Goal: Answer question/provide support

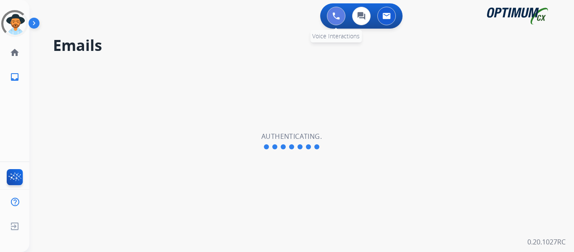
click at [341, 16] on button at bounding box center [336, 16] width 19 height 19
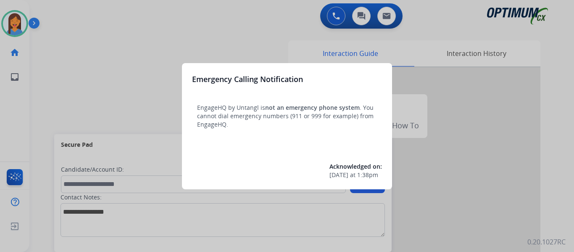
click at [48, 86] on div at bounding box center [287, 126] width 574 height 252
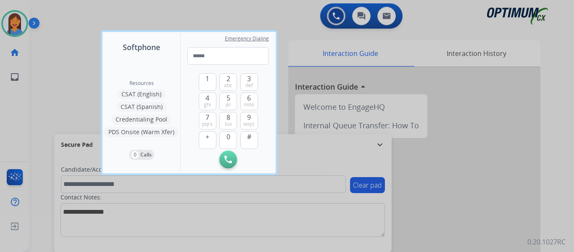
click at [48, 86] on div at bounding box center [287, 126] width 574 height 252
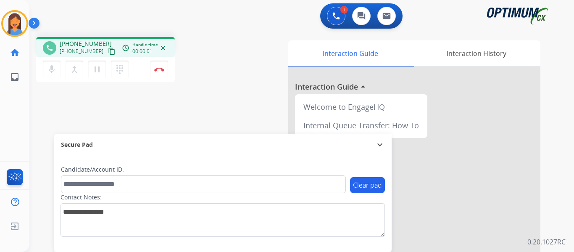
click at [108, 52] on mat-icon "content_copy" at bounding box center [112, 52] width 8 height 8
click at [157, 71] on img at bounding box center [159, 69] width 10 height 4
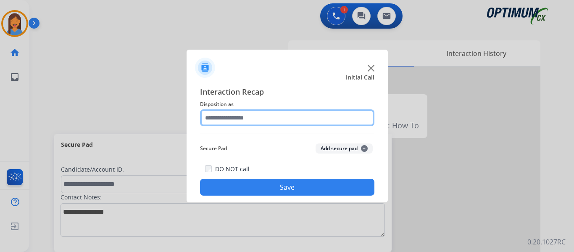
click at [251, 118] on input "text" at bounding box center [287, 117] width 175 height 17
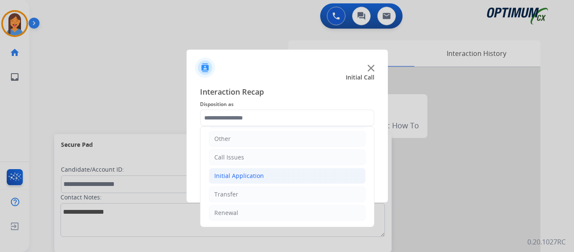
click at [236, 177] on div "Initial Application" at bounding box center [239, 176] width 50 height 8
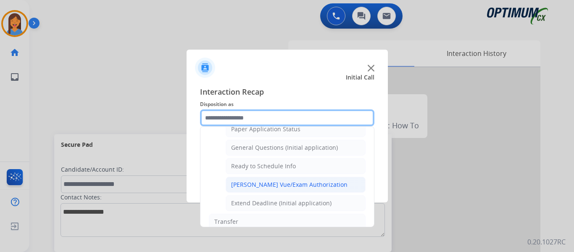
scroll to position [468, 0]
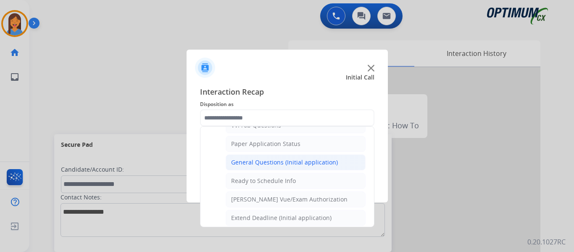
click at [257, 160] on div "General Questions (Initial application)" at bounding box center [284, 162] width 107 height 8
type input "**********"
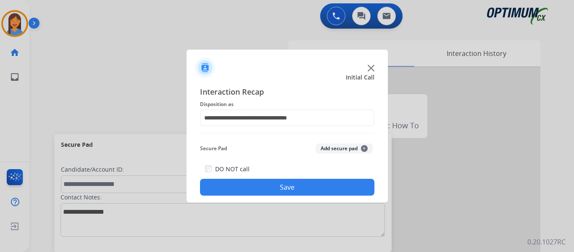
click at [273, 186] on button "Save" at bounding box center [287, 187] width 175 height 17
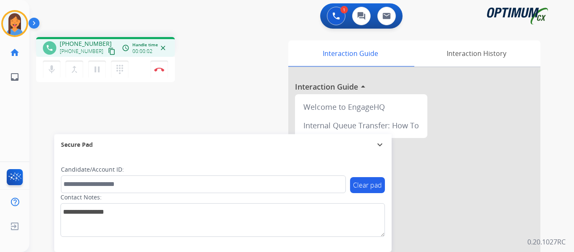
click at [108, 51] on mat-icon "content_copy" at bounding box center [112, 52] width 8 height 8
click at [161, 72] on button "Disconnect" at bounding box center [160, 70] width 18 height 18
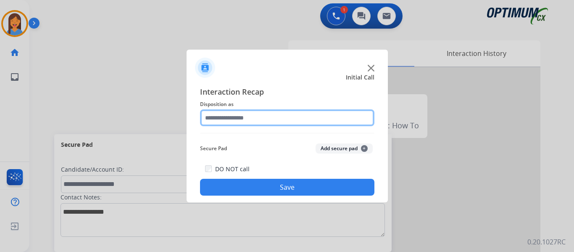
click at [249, 116] on input "text" at bounding box center [287, 117] width 175 height 17
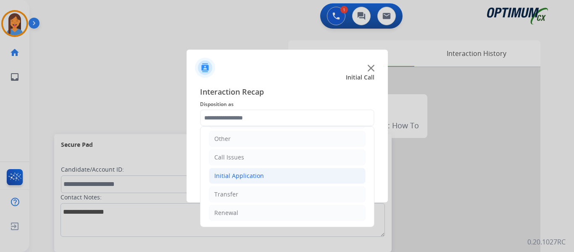
click at [254, 175] on div "Initial Application" at bounding box center [239, 176] width 50 height 8
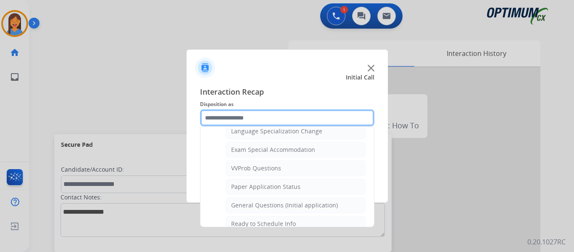
scroll to position [436, 0]
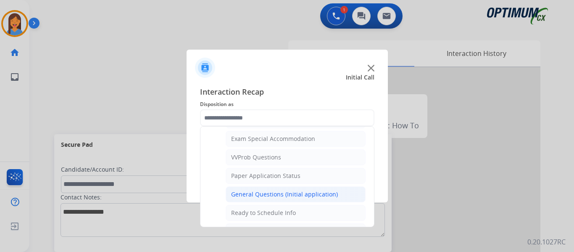
click at [279, 194] on div "General Questions (Initial application)" at bounding box center [284, 194] width 107 height 8
type input "**********"
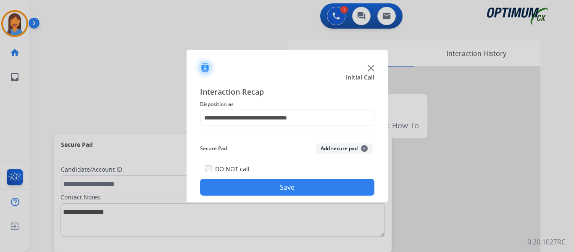
click at [291, 191] on button "Save" at bounding box center [287, 187] width 175 height 17
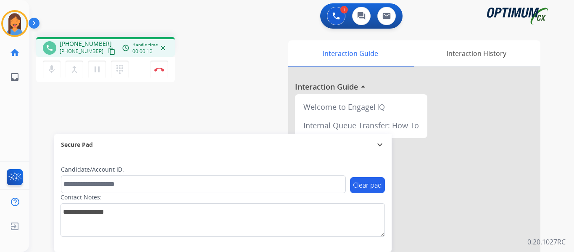
drag, startPoint x: 102, startPoint y: 51, endPoint x: 119, endPoint y: 50, distance: 17.3
click at [108, 51] on mat-icon "content_copy" at bounding box center [112, 52] width 8 height 8
click at [158, 70] on img at bounding box center [159, 69] width 10 height 4
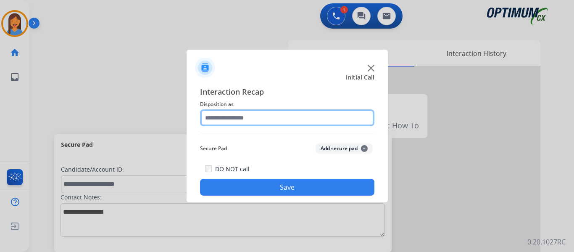
click at [259, 114] on input "text" at bounding box center [287, 117] width 175 height 17
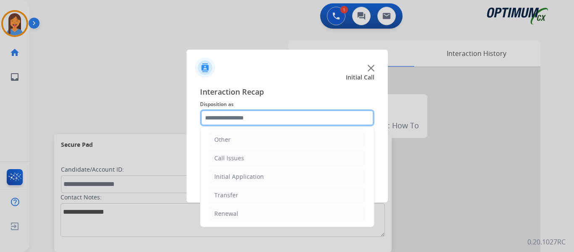
scroll to position [57, 0]
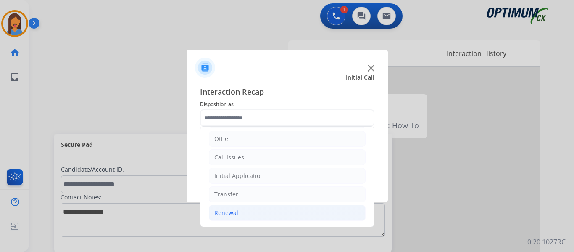
click at [232, 210] on div "Renewal" at bounding box center [226, 213] width 24 height 8
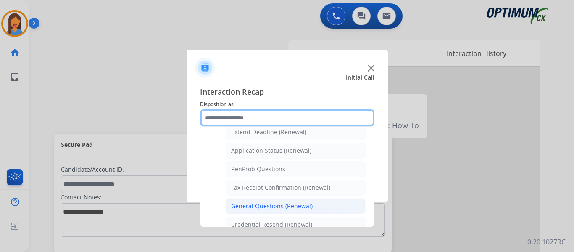
scroll to position [225, 0]
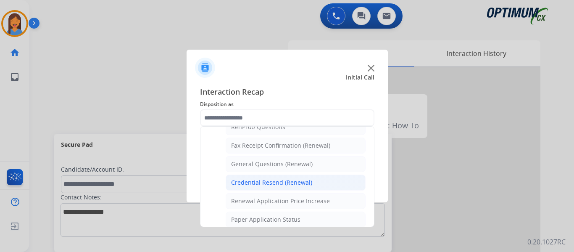
click at [260, 184] on div "Credential Resend (Renewal)" at bounding box center [271, 182] width 81 height 8
type input "**********"
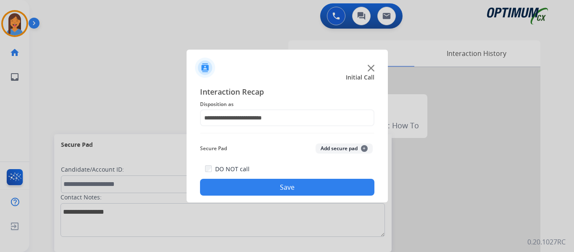
click at [265, 186] on button "Save" at bounding box center [287, 187] width 175 height 17
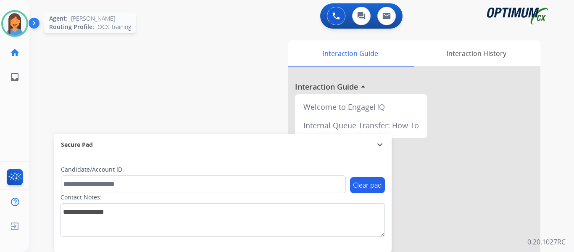
click at [21, 22] on img at bounding box center [15, 24] width 24 height 24
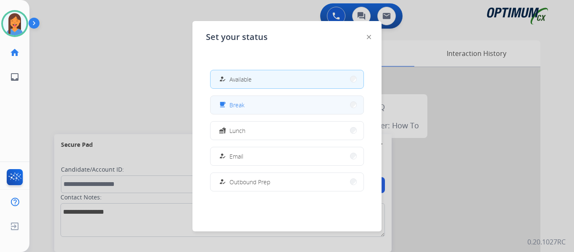
click at [261, 108] on button "free_breakfast Break" at bounding box center [287, 105] width 153 height 18
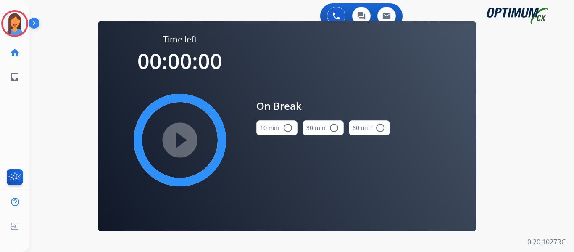
click at [267, 130] on button "10 min radio_button_unchecked" at bounding box center [277, 127] width 41 height 15
click at [185, 135] on mat-icon "play_circle_filled" at bounding box center [180, 140] width 10 height 10
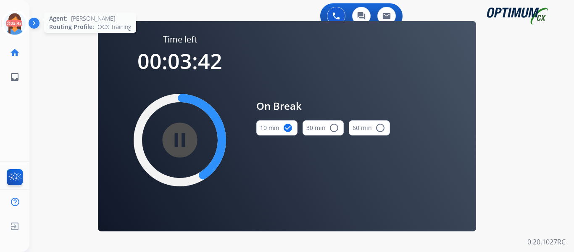
click at [13, 30] on icon at bounding box center [14, 23] width 27 height 27
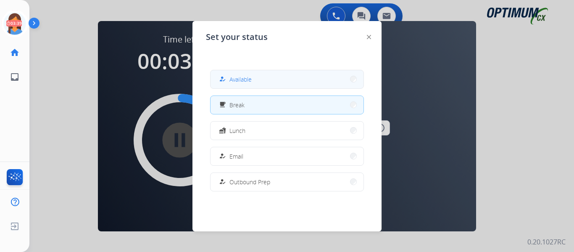
click at [235, 82] on span "Available" at bounding box center [241, 79] width 22 height 9
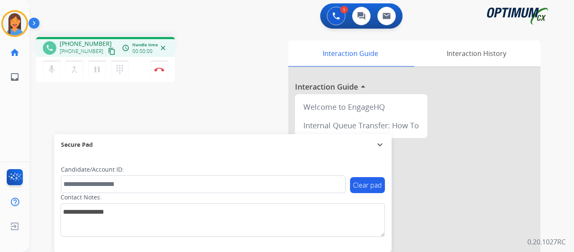
click at [108, 50] on mat-icon "content_copy" at bounding box center [112, 52] width 8 height 8
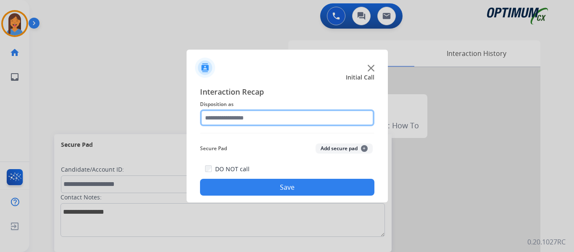
click at [245, 121] on input "text" at bounding box center [287, 117] width 175 height 17
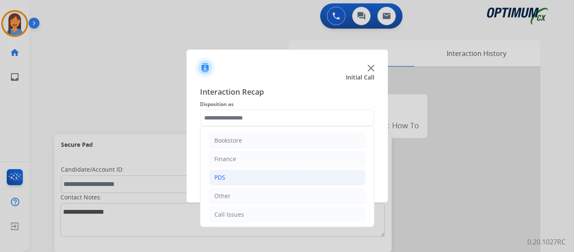
click at [231, 180] on li "PDS" at bounding box center [287, 177] width 157 height 16
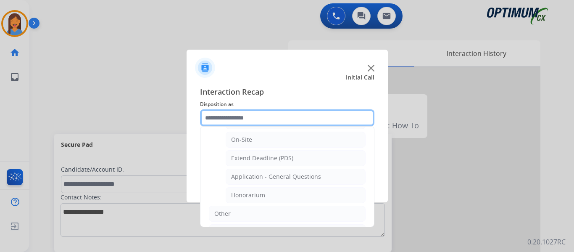
scroll to position [252, 0]
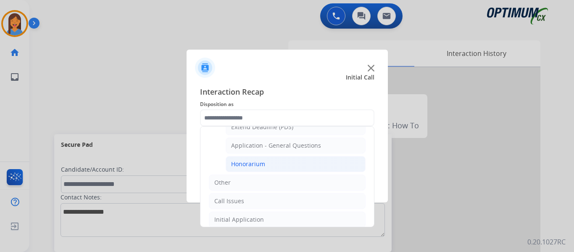
click at [257, 167] on div "Honorarium" at bounding box center [248, 164] width 34 height 8
type input "**********"
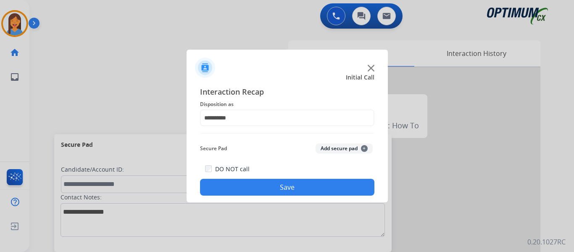
click at [266, 186] on button "Save" at bounding box center [287, 187] width 175 height 17
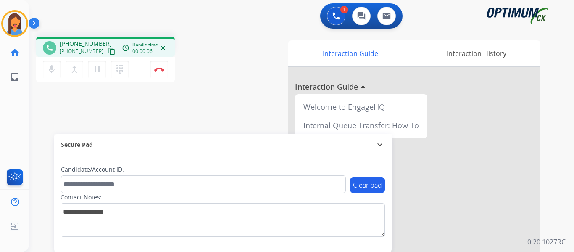
click at [107, 50] on button "content_copy" at bounding box center [112, 51] width 10 height 10
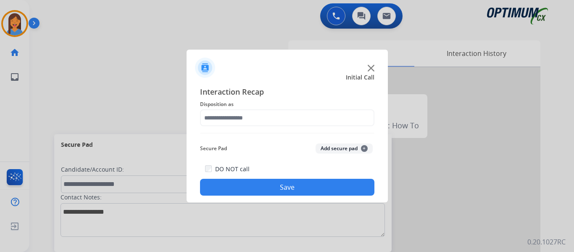
click at [250, 109] on span "Disposition as" at bounding box center [287, 104] width 175 height 10
click at [255, 129] on div "Interaction Recap Disposition as Secure Pad Add secure pad + DO NOT call Save" at bounding box center [287, 141] width 175 height 110
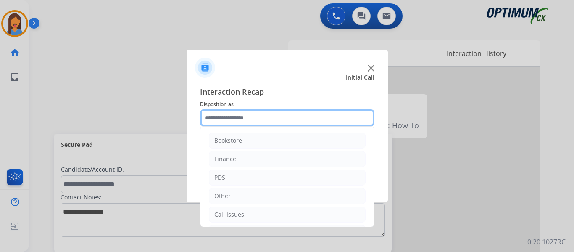
click at [257, 120] on input "text" at bounding box center [287, 117] width 175 height 17
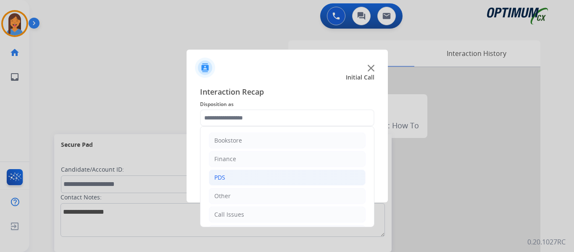
click at [249, 178] on li "PDS" at bounding box center [287, 177] width 157 height 16
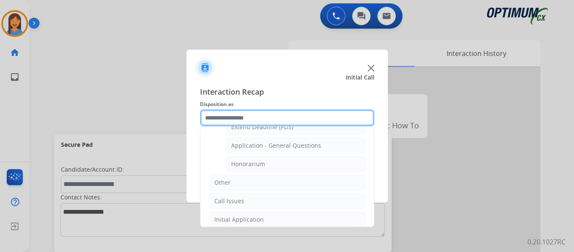
scroll to position [210, 0]
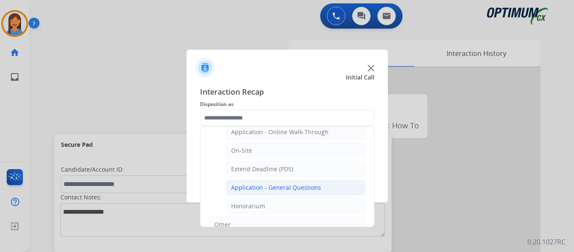
click at [287, 188] on div "Application - General Questions" at bounding box center [276, 187] width 90 height 8
type input "**********"
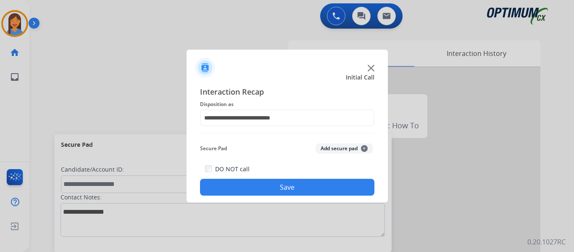
click at [287, 187] on button "Save" at bounding box center [287, 187] width 175 height 17
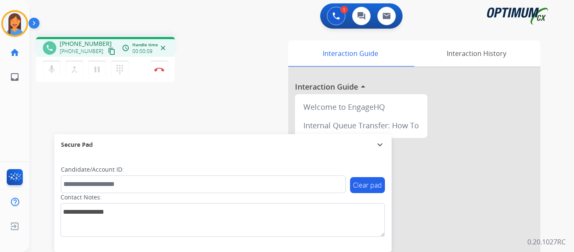
click at [108, 52] on mat-icon "content_copy" at bounding box center [112, 52] width 8 height 8
click at [164, 69] on button "Disconnect" at bounding box center [160, 70] width 18 height 18
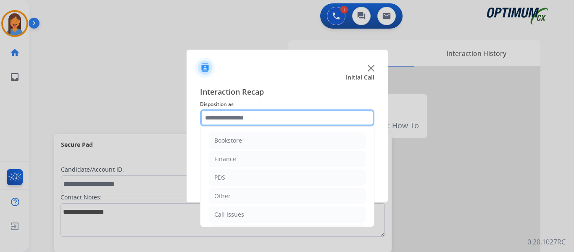
click at [254, 120] on input "text" at bounding box center [287, 117] width 175 height 17
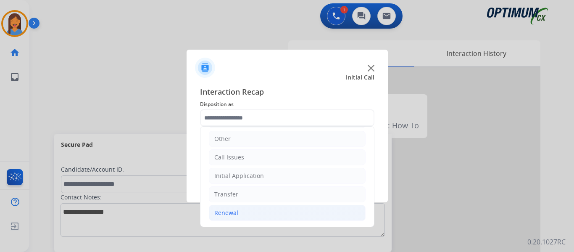
click at [237, 212] on div "Renewal" at bounding box center [226, 213] width 24 height 8
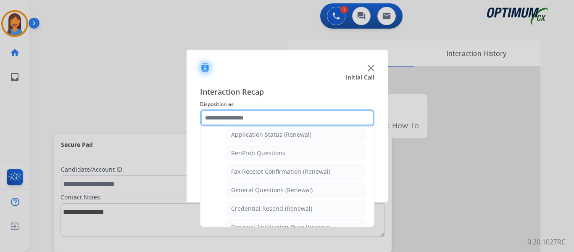
scroll to position [225, 0]
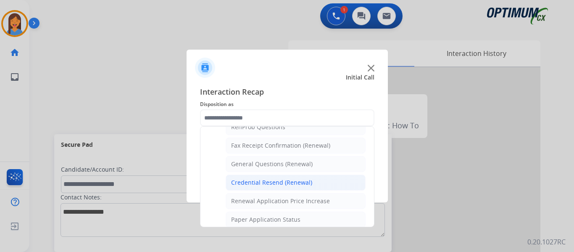
click at [270, 183] on div "Credential Resend (Renewal)" at bounding box center [271, 182] width 81 height 8
type input "**********"
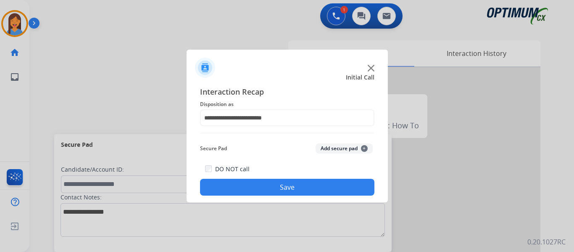
click at [271, 185] on button "Save" at bounding box center [287, 187] width 175 height 17
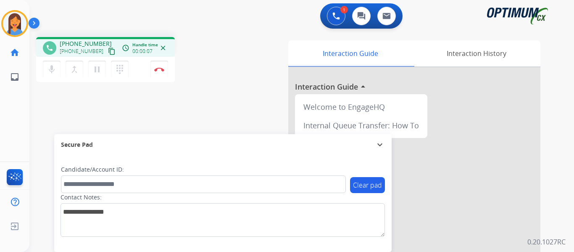
click at [108, 53] on mat-icon "content_copy" at bounding box center [112, 52] width 8 height 8
click at [159, 71] on img at bounding box center [159, 69] width 10 height 4
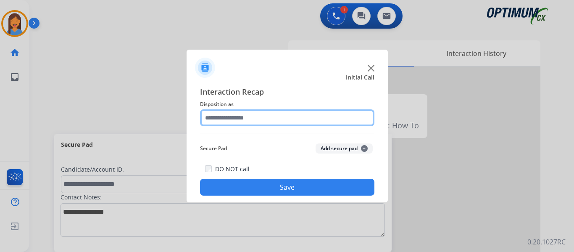
click at [244, 112] on input "text" at bounding box center [287, 117] width 175 height 17
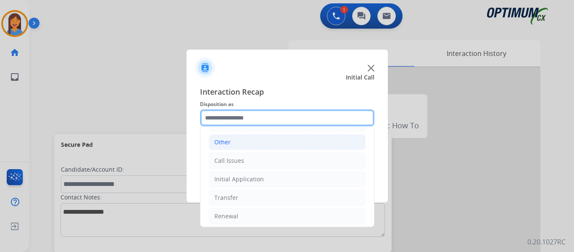
scroll to position [57, 0]
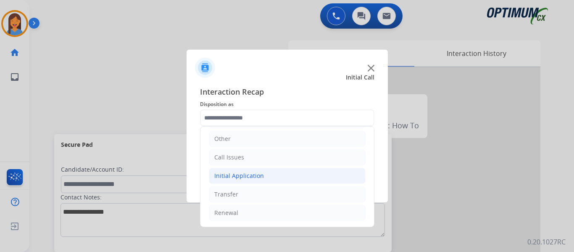
click at [246, 174] on div "Initial Application" at bounding box center [239, 176] width 50 height 8
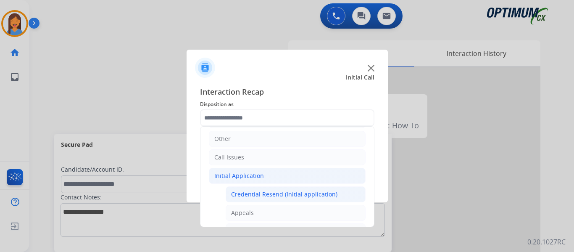
click at [265, 195] on div "Credential Resend (Initial application)" at bounding box center [284, 194] width 106 height 8
type input "**********"
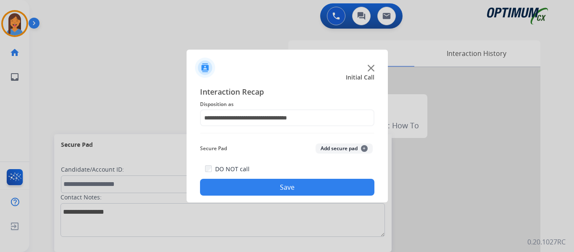
click at [268, 188] on button "Save" at bounding box center [287, 187] width 175 height 17
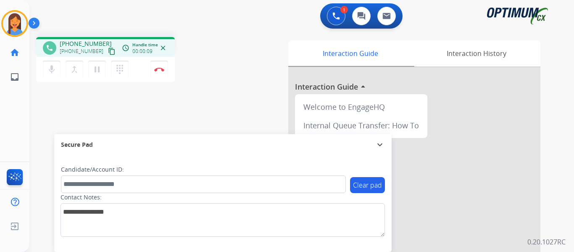
click at [108, 50] on mat-icon "content_copy" at bounding box center [112, 52] width 8 height 8
click at [161, 70] on img at bounding box center [159, 69] width 10 height 4
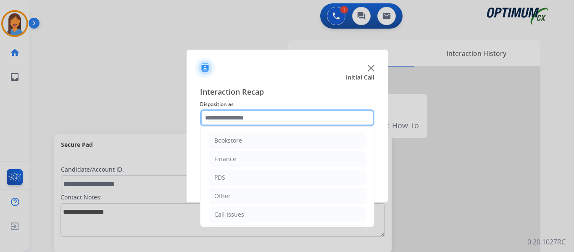
click at [252, 115] on input "text" at bounding box center [287, 117] width 175 height 17
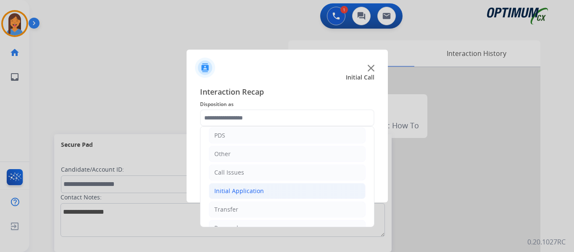
click at [236, 192] on div "Initial Application" at bounding box center [239, 191] width 50 height 8
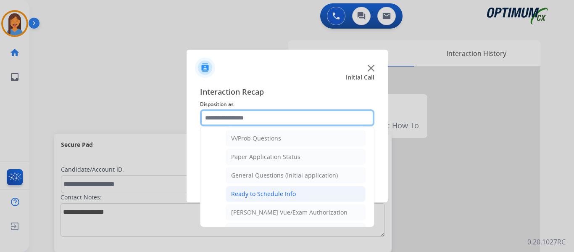
scroll to position [463, 0]
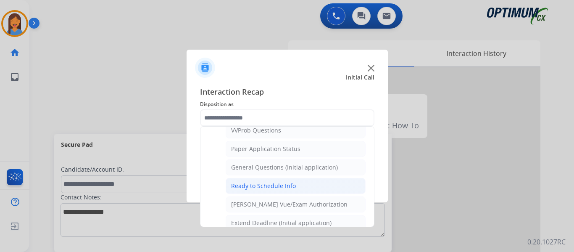
click at [266, 187] on div "Ready to Schedule Info" at bounding box center [263, 186] width 65 height 8
type input "**********"
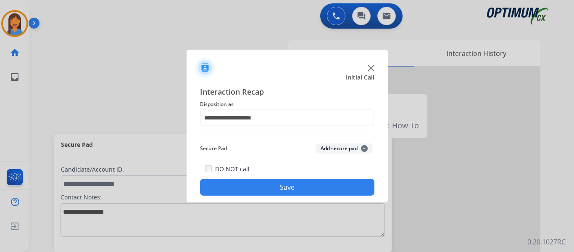
drag, startPoint x: 279, startPoint y: 187, endPoint x: 312, endPoint y: 185, distance: 33.3
click at [279, 188] on button "Save" at bounding box center [287, 187] width 175 height 17
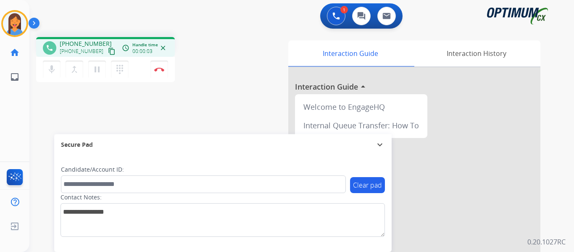
click at [108, 51] on mat-icon "content_copy" at bounding box center [112, 52] width 8 height 8
click at [161, 72] on button "Disconnect" at bounding box center [160, 70] width 18 height 18
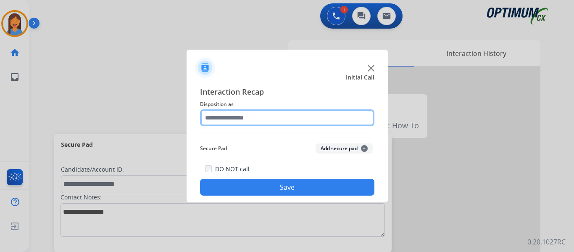
drag, startPoint x: 277, startPoint y: 120, endPoint x: 255, endPoint y: 125, distance: 22.4
click at [276, 120] on input "text" at bounding box center [287, 117] width 175 height 17
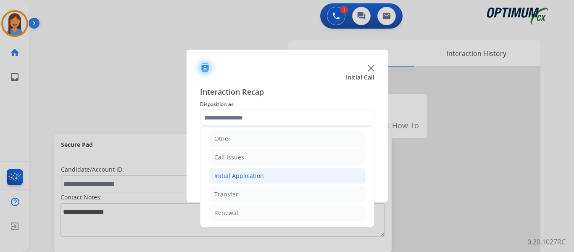
click at [241, 174] on div "Initial Application" at bounding box center [239, 176] width 50 height 8
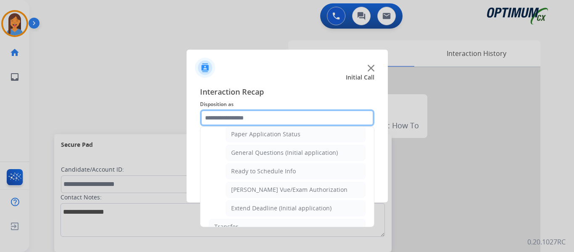
scroll to position [478, 0]
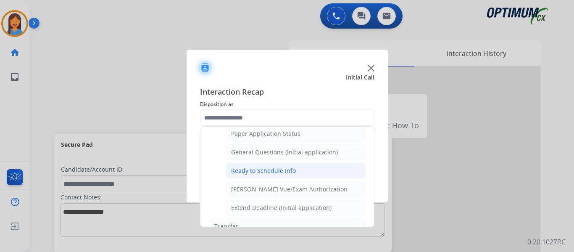
click at [260, 172] on div "Ready to Schedule Info" at bounding box center [263, 171] width 65 height 8
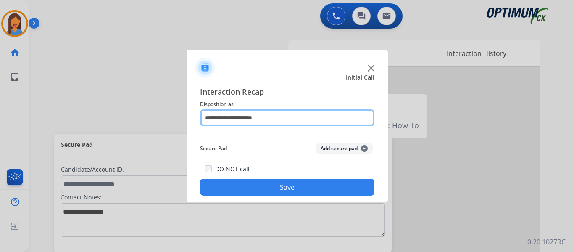
click at [237, 118] on input "**********" at bounding box center [287, 117] width 175 height 17
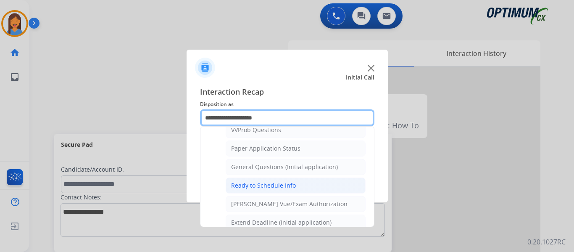
scroll to position [463, 0]
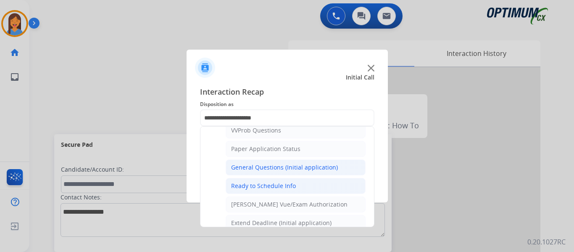
click at [259, 166] on div "General Questions (Initial application)" at bounding box center [284, 167] width 107 height 8
type input "**********"
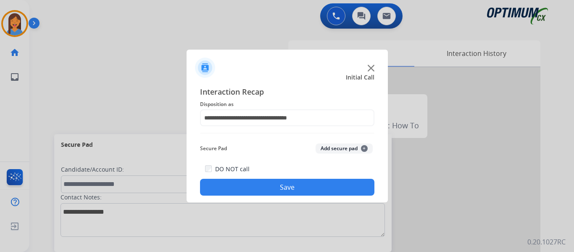
click at [267, 188] on button "Save" at bounding box center [287, 187] width 175 height 17
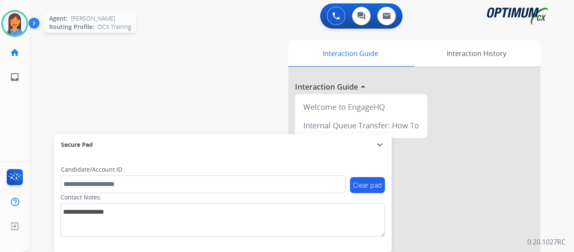
click at [19, 29] on img at bounding box center [15, 24] width 24 height 24
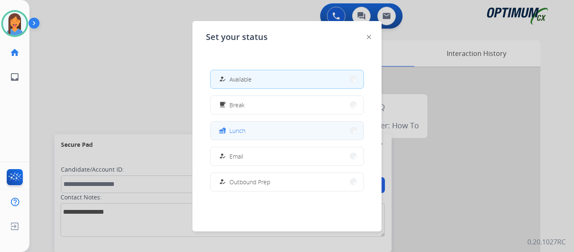
click at [271, 129] on button "fastfood Lunch" at bounding box center [287, 131] width 153 height 18
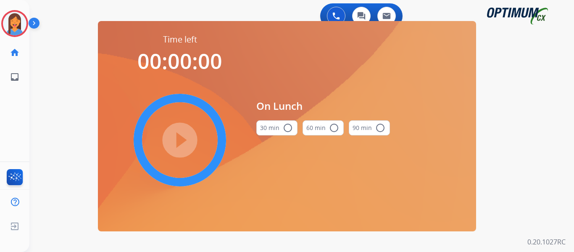
click at [290, 128] on mat-icon "radio_button_unchecked" at bounding box center [288, 128] width 10 height 10
click at [178, 145] on mat-icon "play_circle_filled" at bounding box center [180, 140] width 10 height 10
